Goal: Navigation & Orientation: Find specific page/section

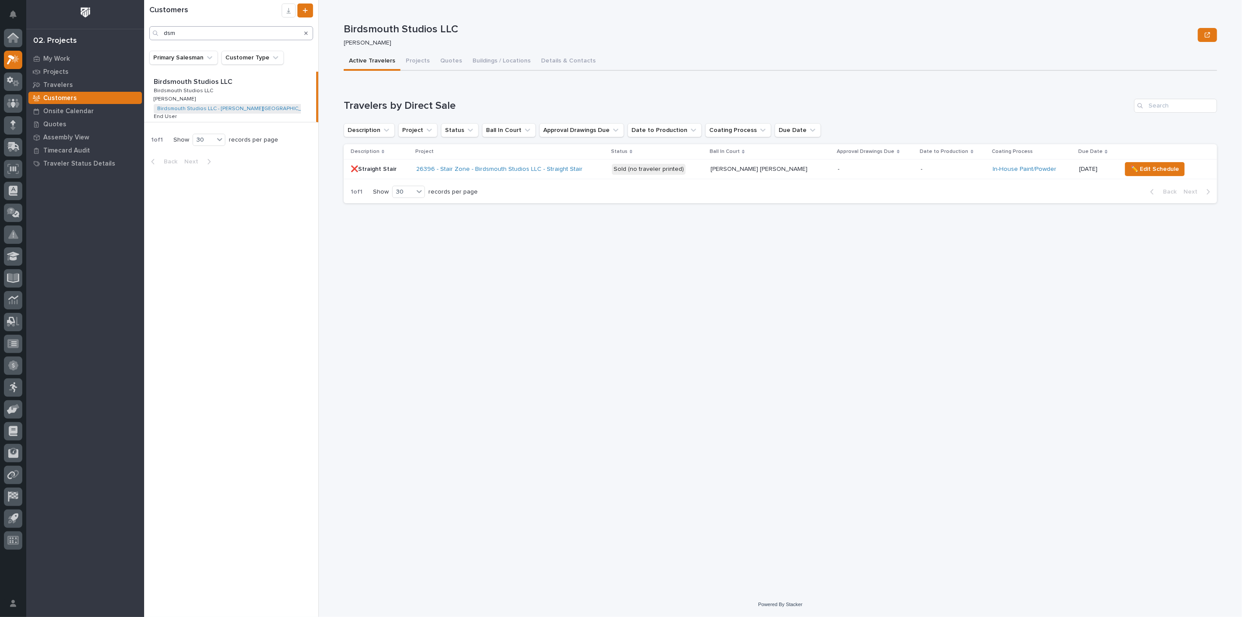
click at [193, 31] on input "dsm" at bounding box center [231, 33] width 164 height 14
type input "d"
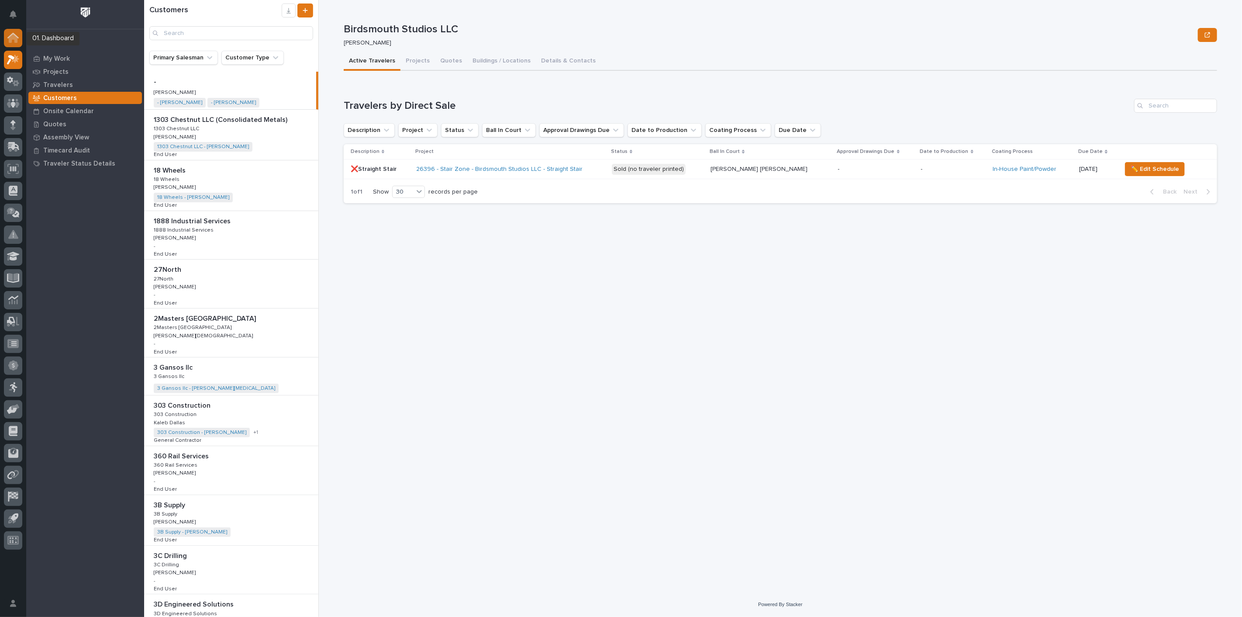
click at [10, 39] on icon at bounding box center [13, 38] width 9 height 9
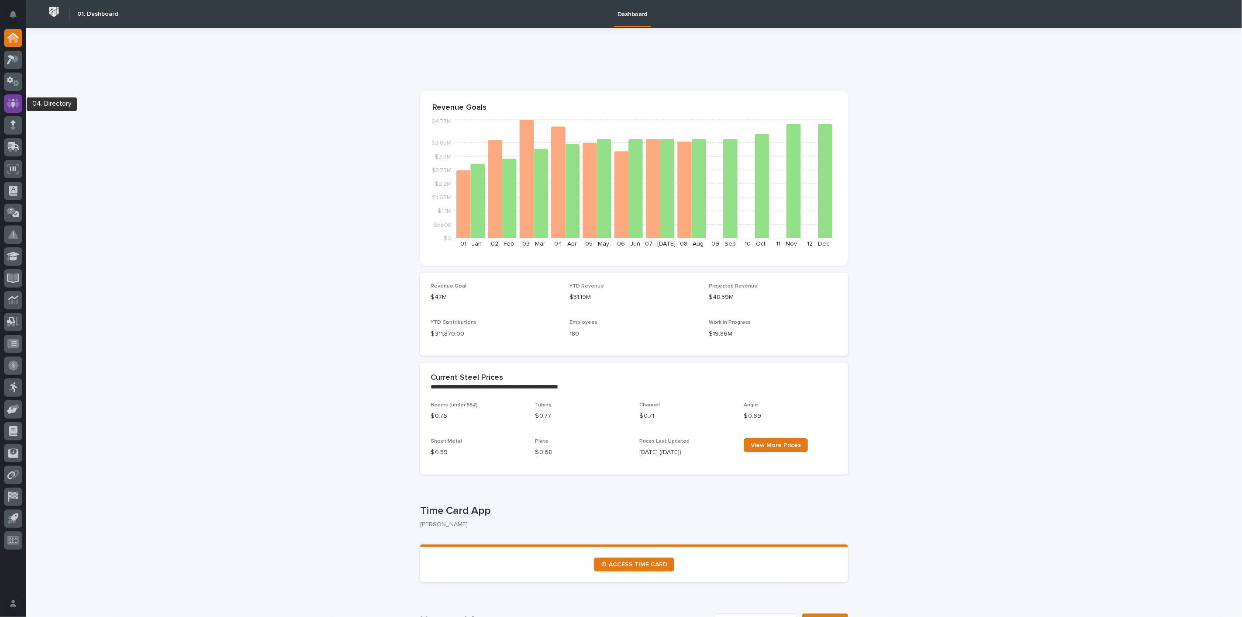
click at [17, 98] on icon at bounding box center [13, 103] width 13 height 10
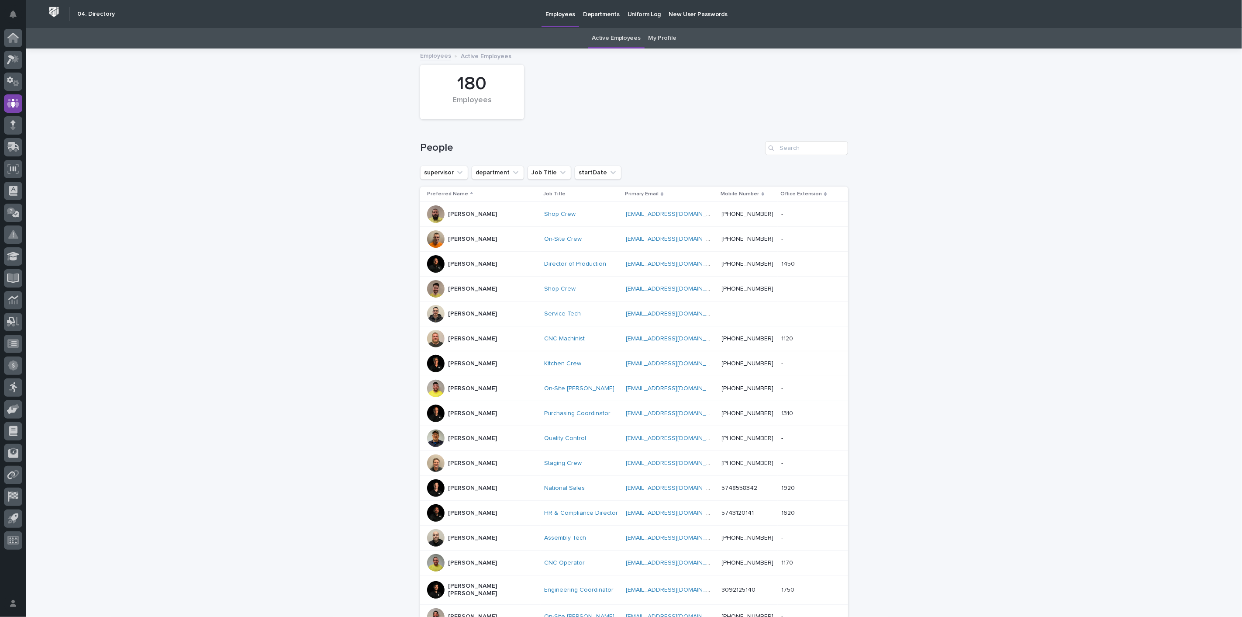
click at [666, 38] on link "My Profile" at bounding box center [663, 38] width 28 height 21
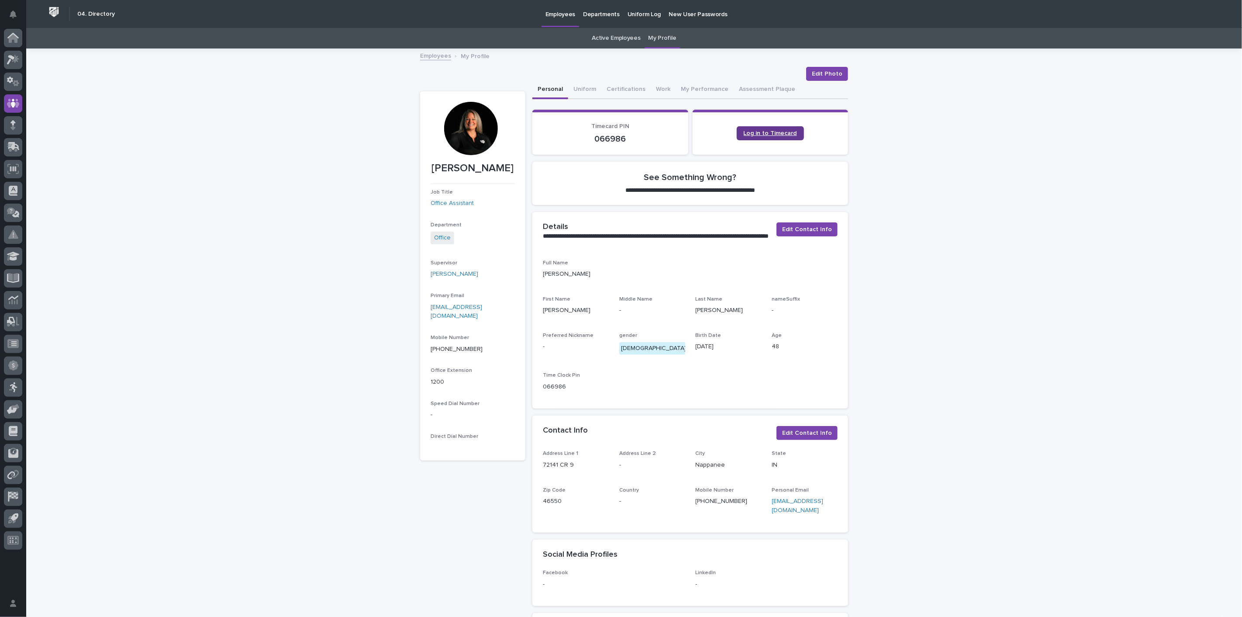
click at [754, 135] on span "Log in to Timecard" at bounding box center [770, 133] width 53 height 6
